Goal: Obtain resource: Download file/media

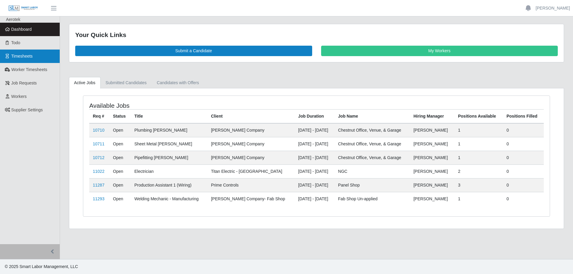
click at [19, 54] on span "Timesheets" at bounding box center [21, 56] width 21 height 5
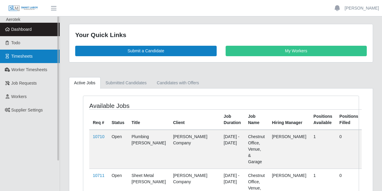
click at [28, 56] on span "Timesheets" at bounding box center [21, 56] width 21 height 5
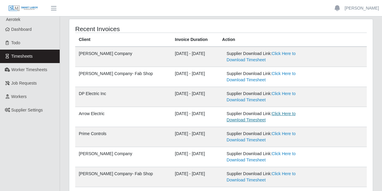
click at [281, 113] on link "Click Here to Download Timesheet" at bounding box center [261, 116] width 69 height 11
click at [262, 3] on header "[PERSON_NAME] Account Settings Logout" at bounding box center [191, 8] width 382 height 16
